Goal: Task Accomplishment & Management: Complete application form

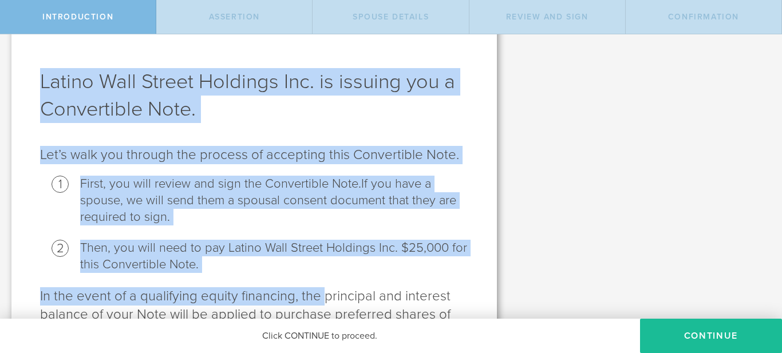
scroll to position [149, 0]
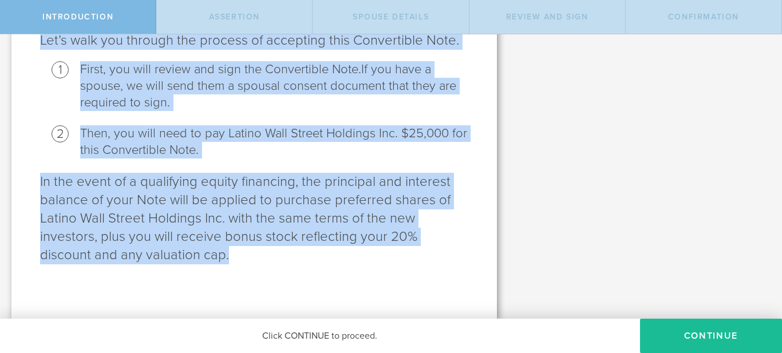
drag, startPoint x: 42, startPoint y: 78, endPoint x: 338, endPoint y: 291, distance: 364.3
click at [338, 291] on div "Latino Wall Street Holdings Inc. is issuing you a Convertible Note. Let’s walk …" at bounding box center [253, 108] width 485 height 422
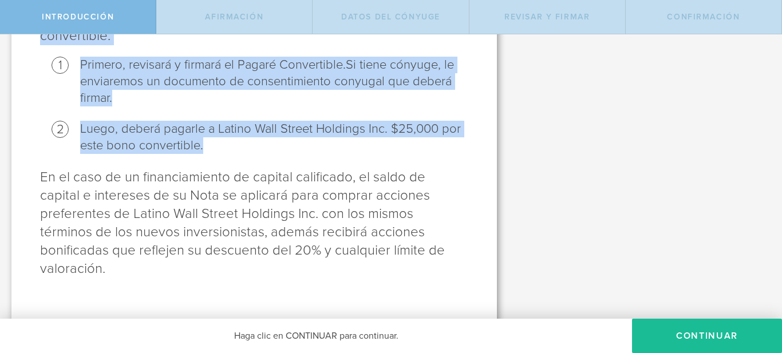
scroll to position [185, 0]
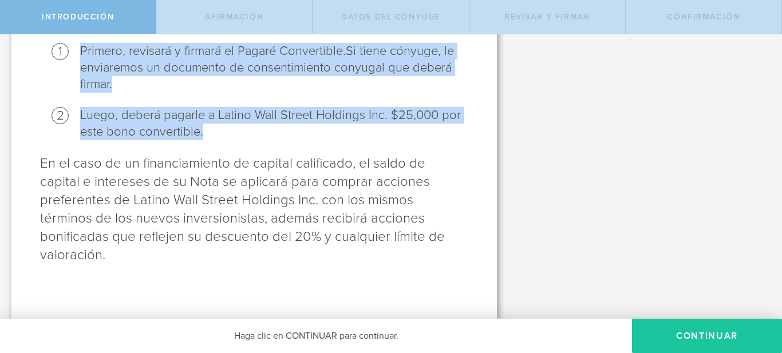
click at [738, 334] on button "Continuar" at bounding box center [707, 336] width 150 height 34
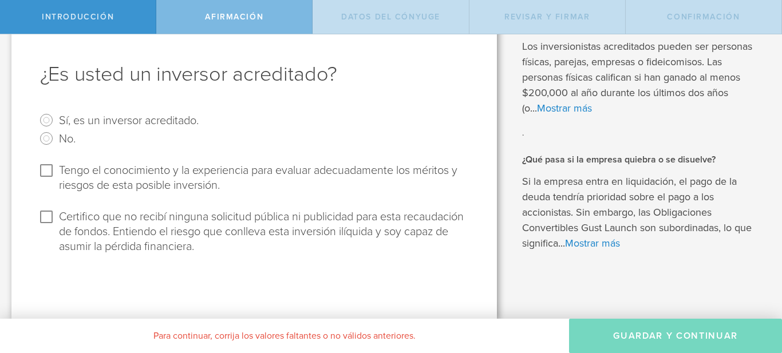
scroll to position [0, 0]
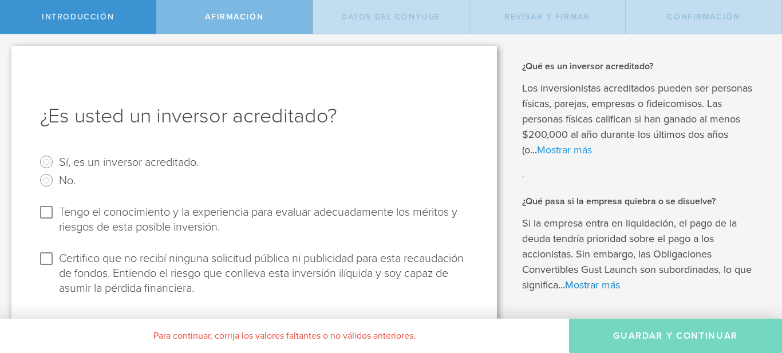
click at [537, 149] on font "Mostrar más" at bounding box center [564, 150] width 55 height 13
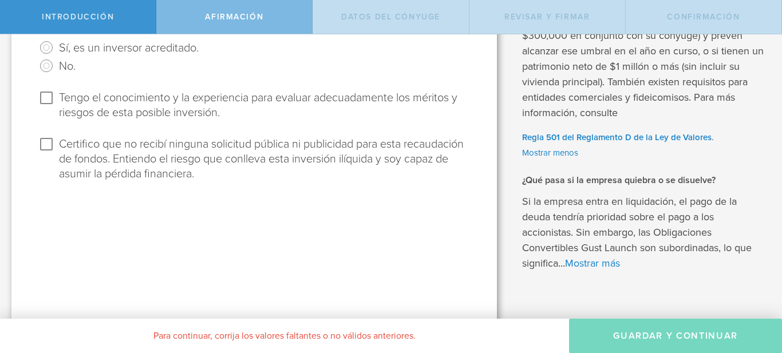
scroll to position [135, 0]
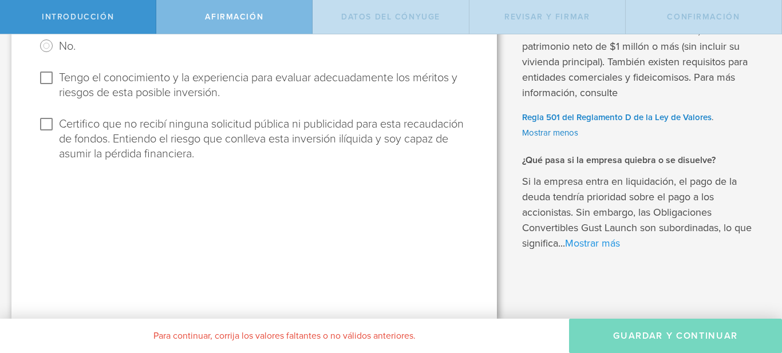
click at [611, 244] on font "Mostrar más" at bounding box center [592, 243] width 55 height 13
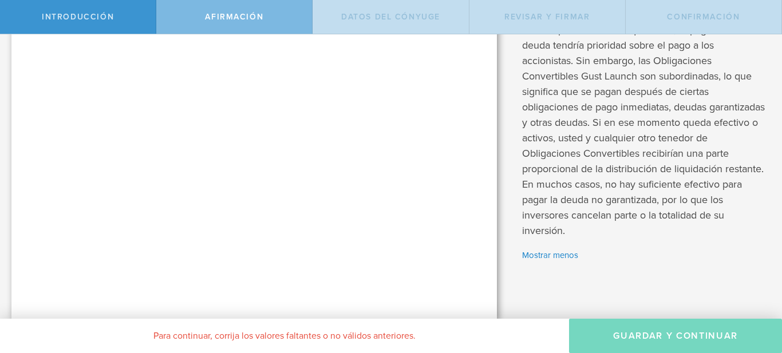
scroll to position [0, 0]
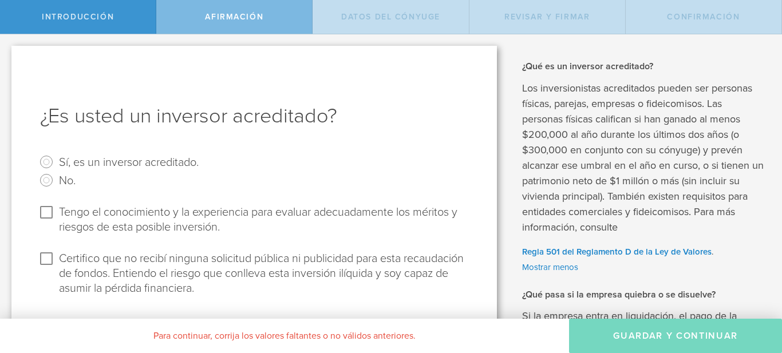
click at [261, 21] on font "Afirmación" at bounding box center [234, 17] width 58 height 10
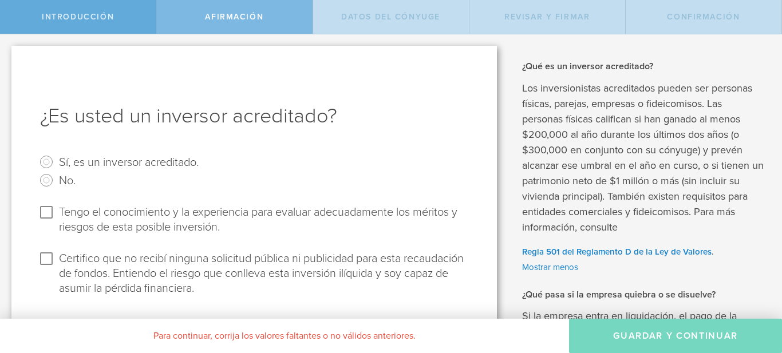
click at [97, 18] on font "Introducción" at bounding box center [78, 17] width 72 height 10
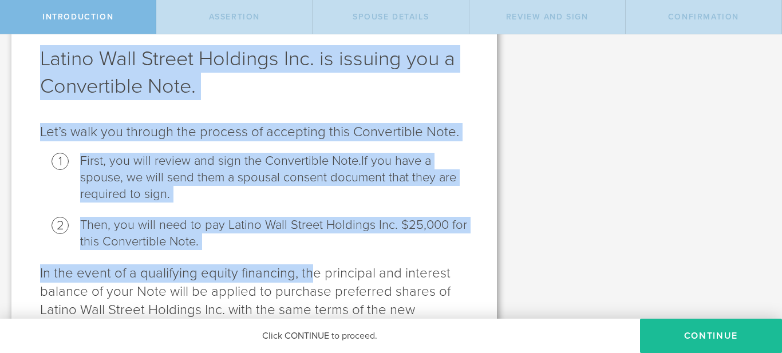
scroll to position [149, 0]
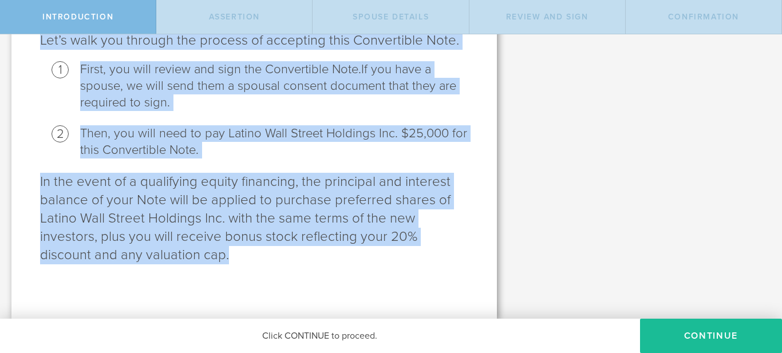
drag, startPoint x: 42, startPoint y: 59, endPoint x: 344, endPoint y: 260, distance: 363.2
click at [344, 260] on div "Latino Wall Street Holdings Inc. is issuing you a Convertible Note. Let’s walk …" at bounding box center [253, 108] width 485 height 422
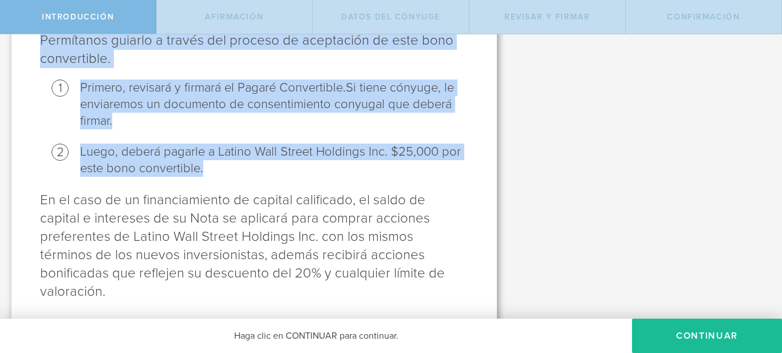
click at [469, 195] on div "Latino Wall Street Holdings Inc. le está emitiendo un Bono Convertible. Permíta…" at bounding box center [253, 126] width 485 height 459
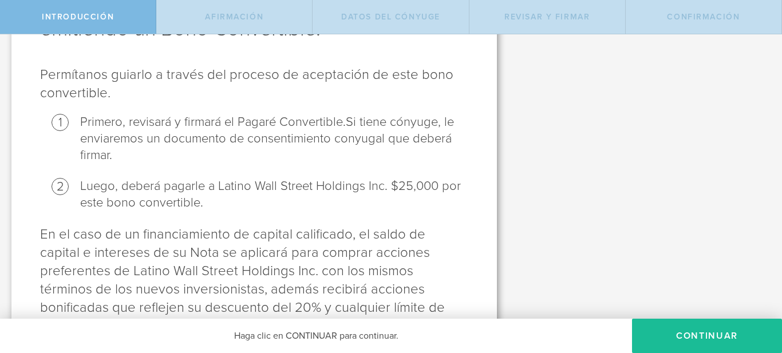
scroll to position [172, 0]
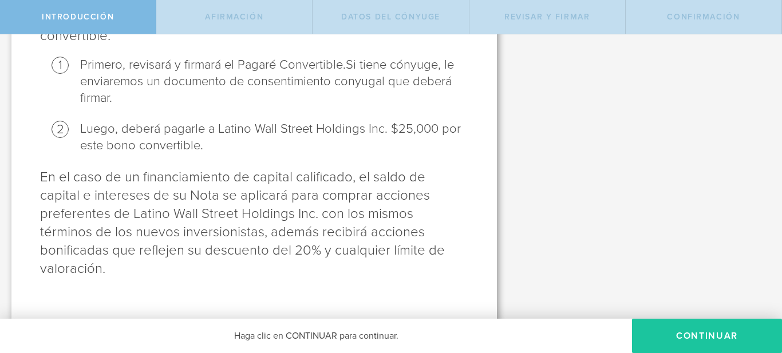
click at [729, 345] on button "Continuar" at bounding box center [707, 336] width 150 height 34
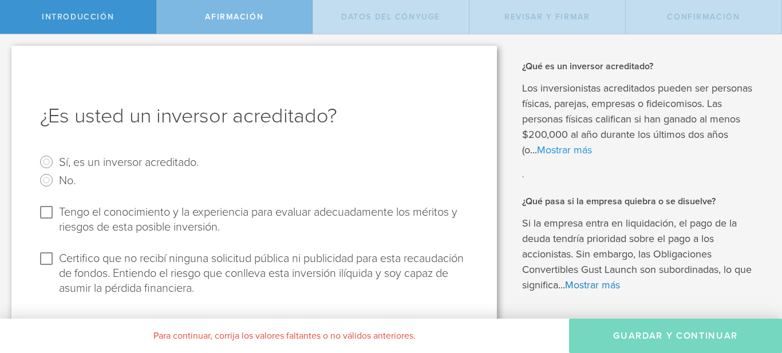
click at [565, 153] on font "Mostrar más" at bounding box center [564, 150] width 55 height 13
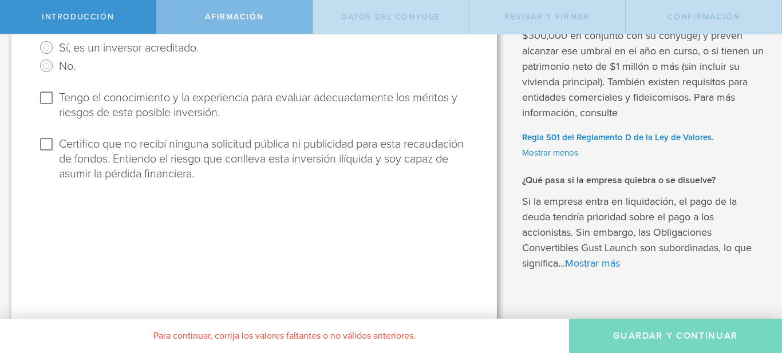
scroll to position [135, 0]
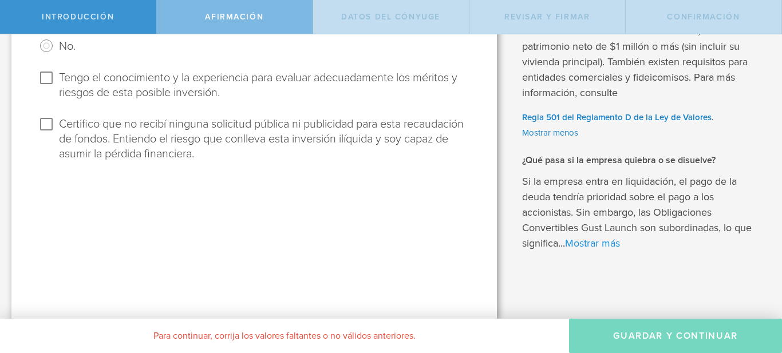
click at [607, 243] on font "Mostrar más" at bounding box center [592, 243] width 55 height 13
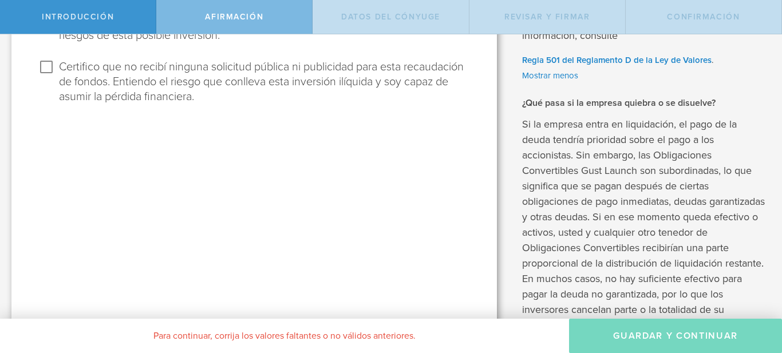
scroll to position [249, 0]
